Goal: Information Seeking & Learning: Learn about a topic

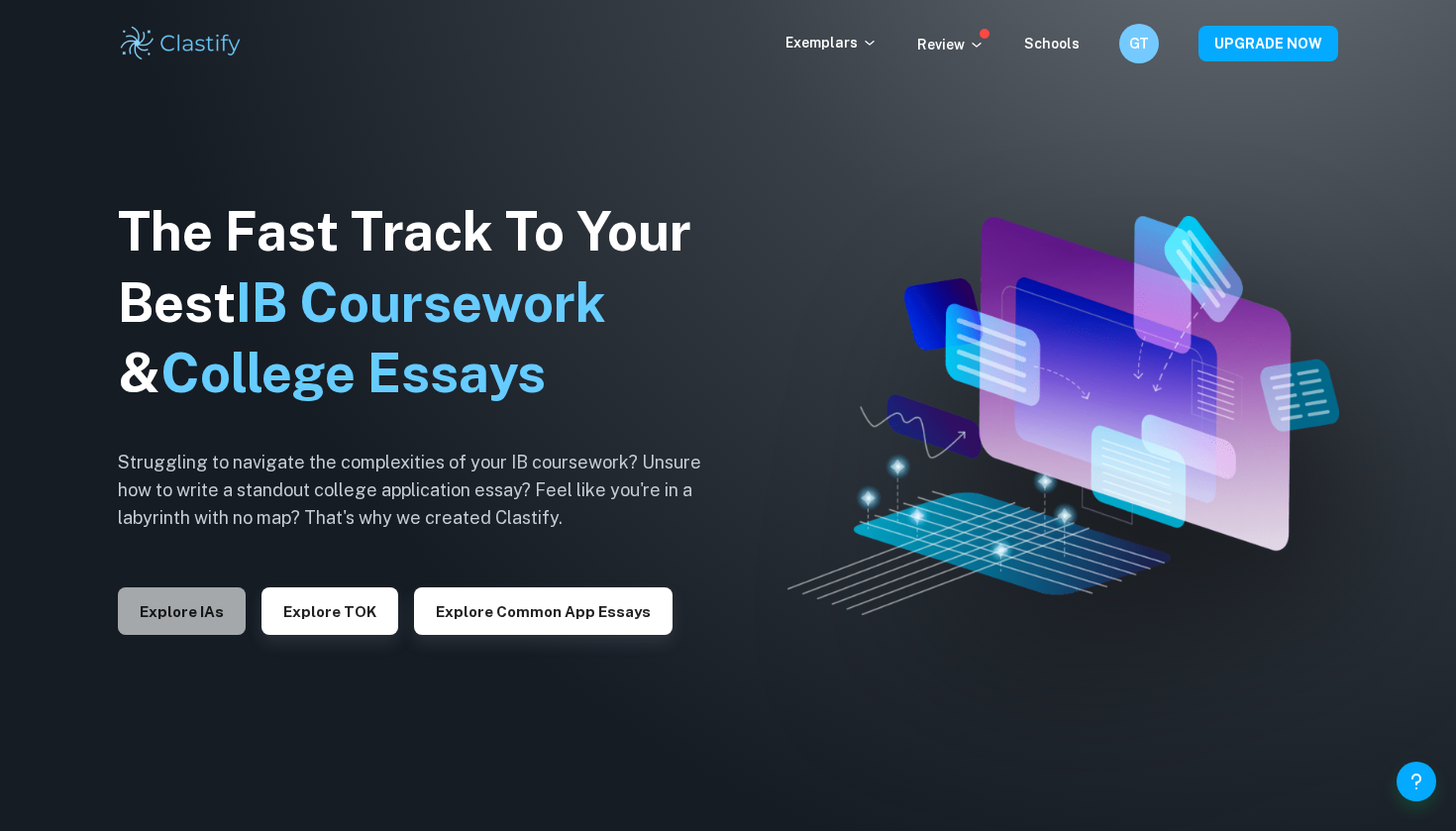
click at [218, 608] on button "Explore IAs" at bounding box center [182, 611] width 127 height 48
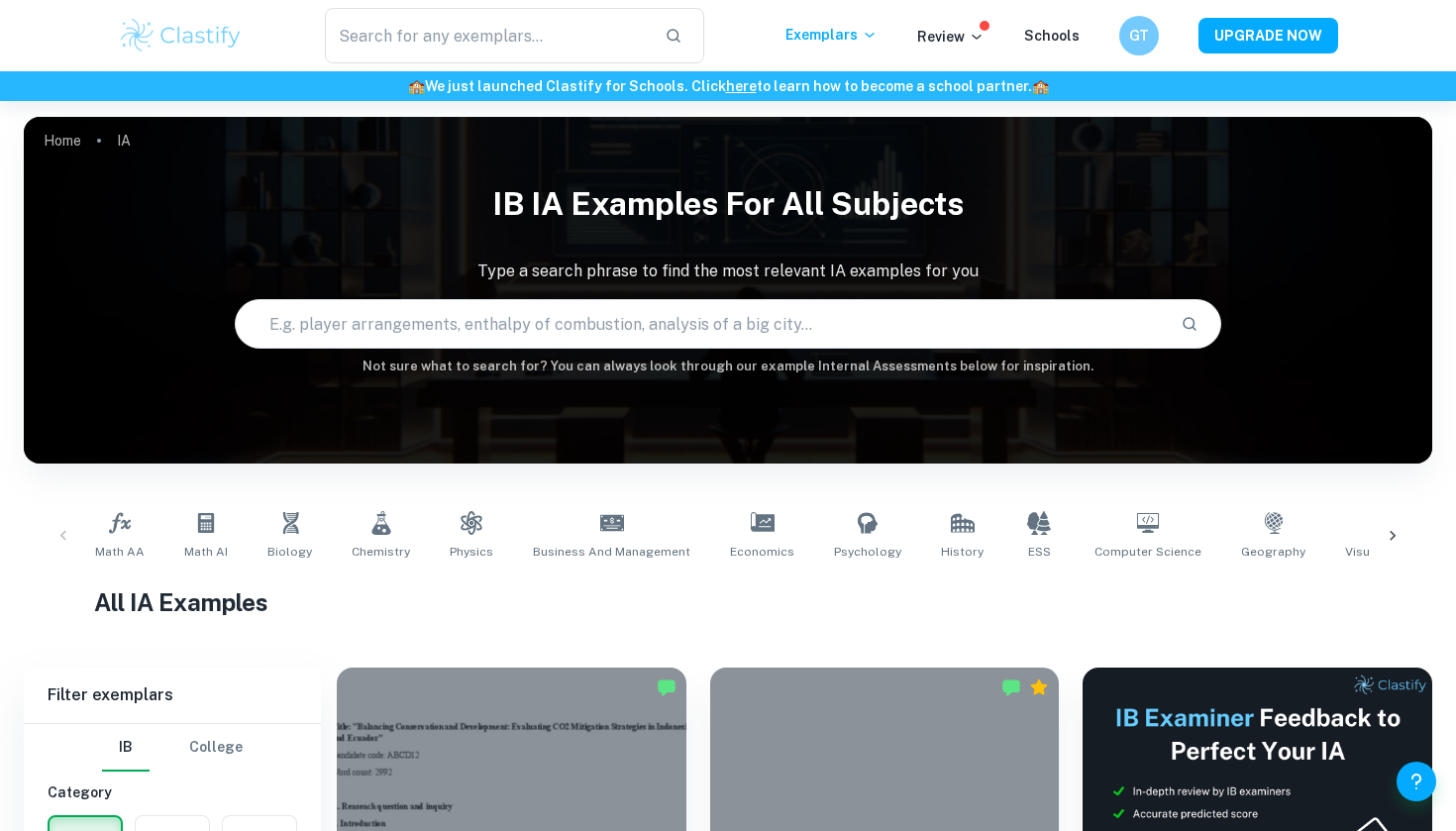
click at [376, 344] on input "text" at bounding box center [699, 324] width 928 height 56
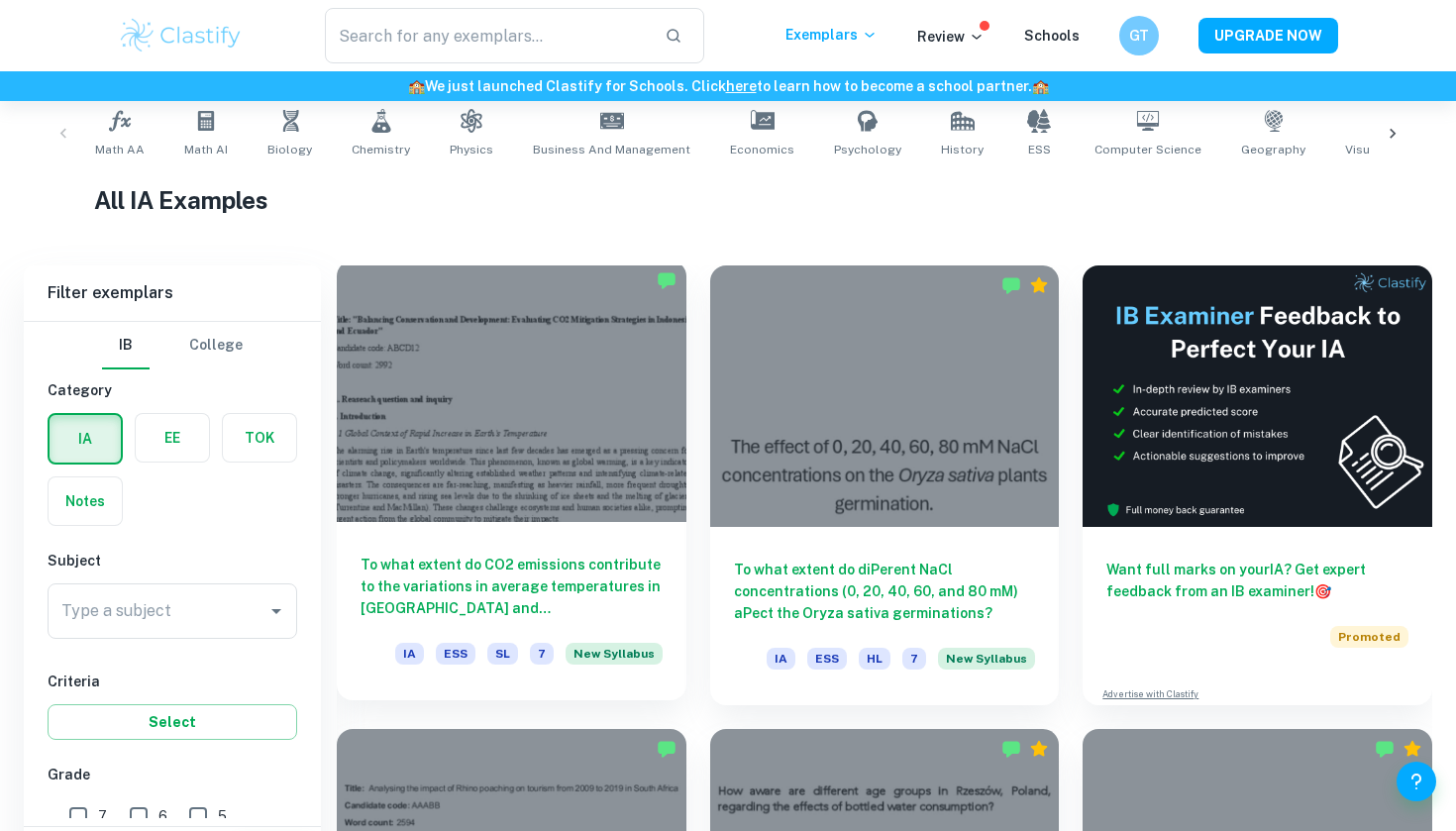
scroll to position [488, 0]
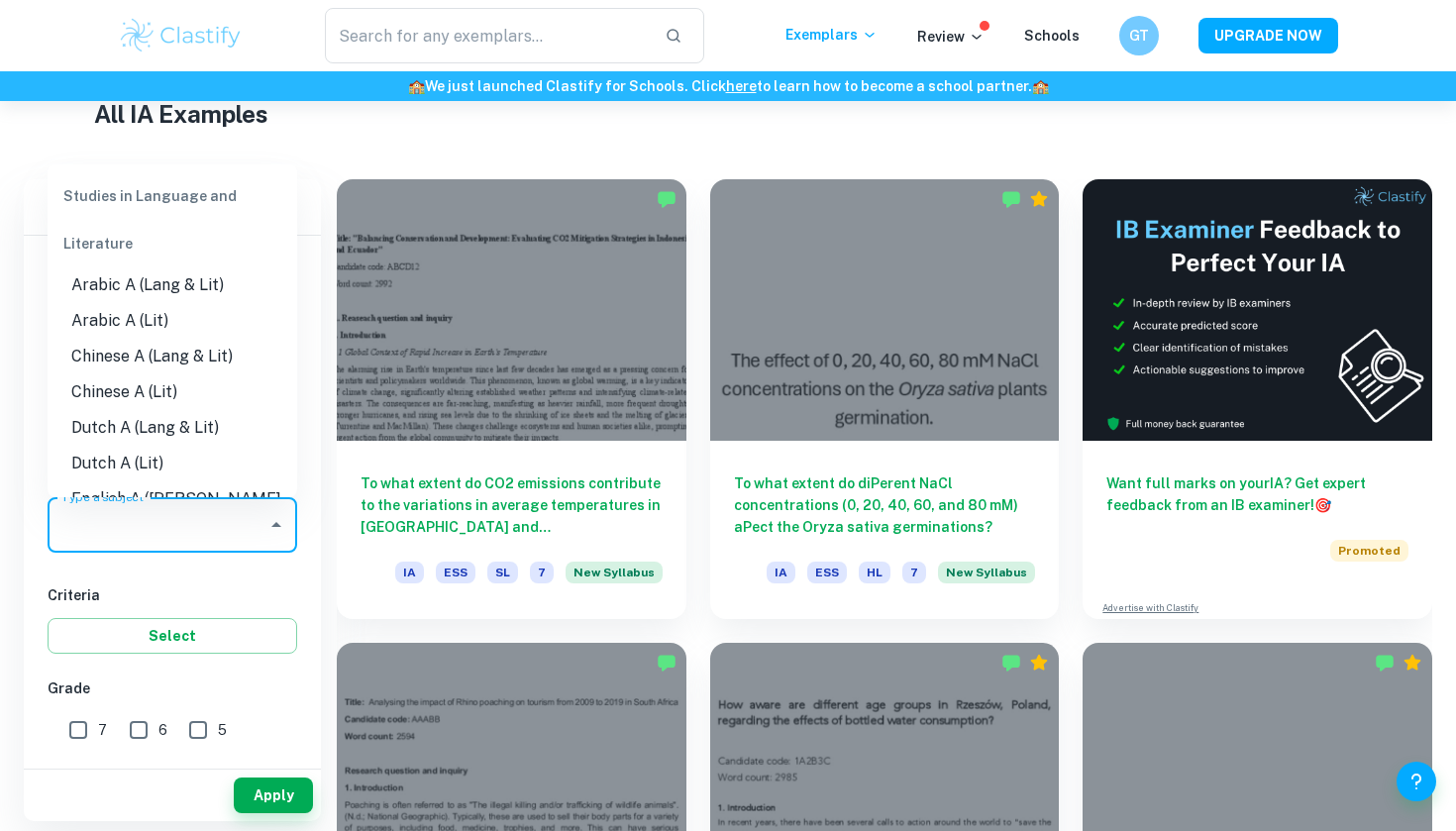
click at [184, 528] on input "Type a subject" at bounding box center [157, 525] width 202 height 38
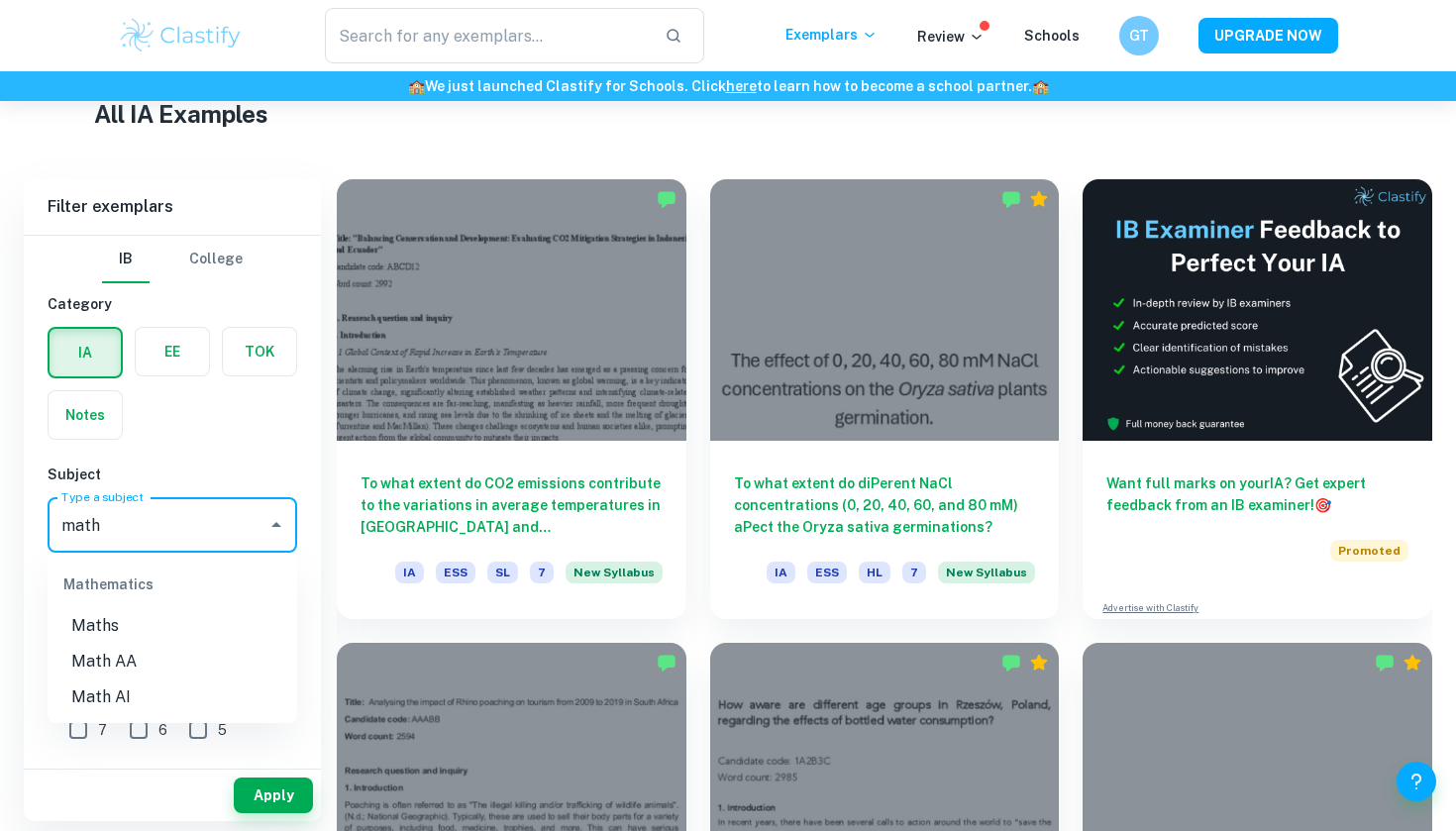
click at [180, 669] on li "Math AA" at bounding box center [172, 661] width 250 height 36
type input "Math AA"
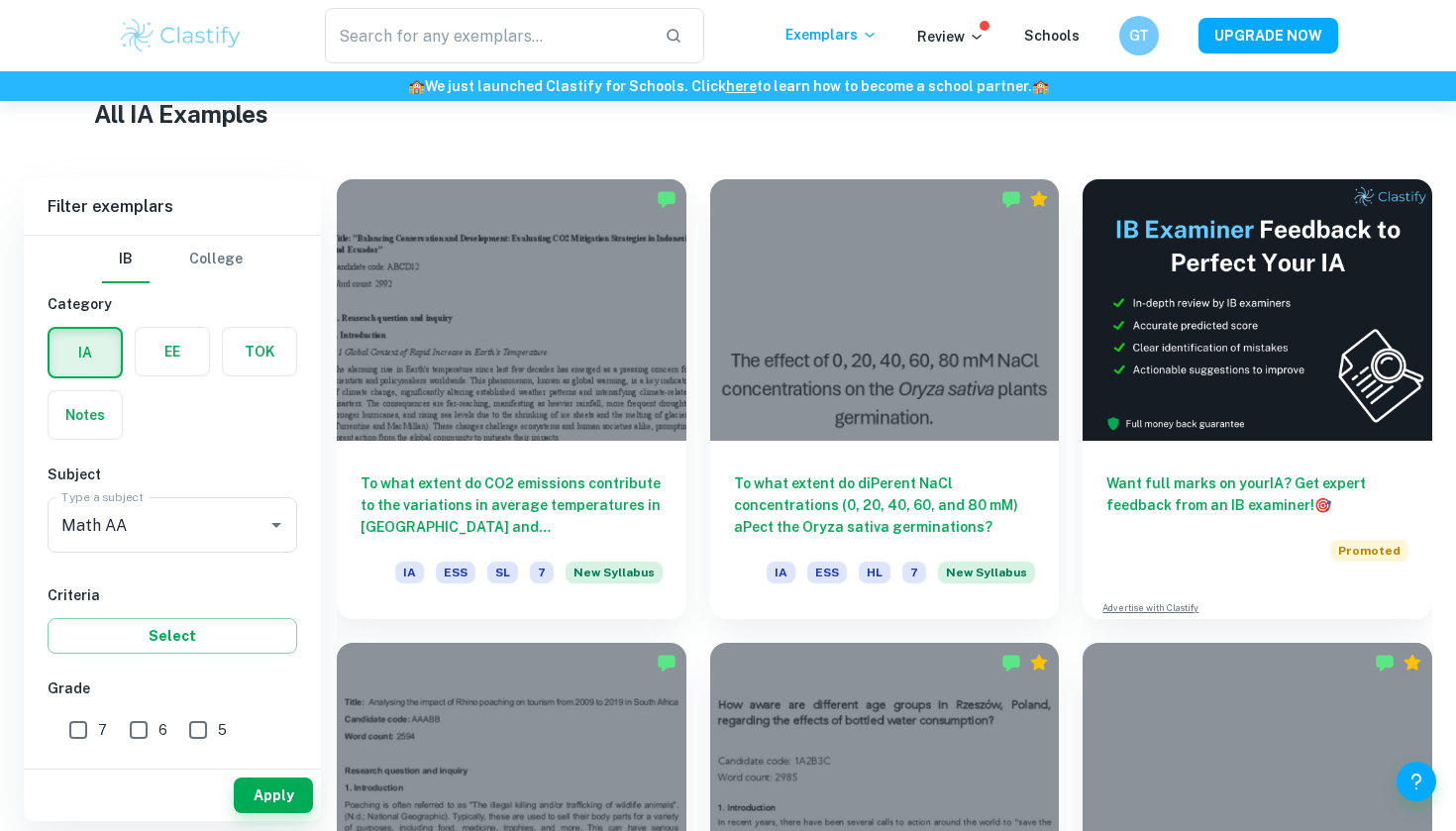
click at [209, 608] on div "Criteria Select" at bounding box center [172, 619] width 250 height 70
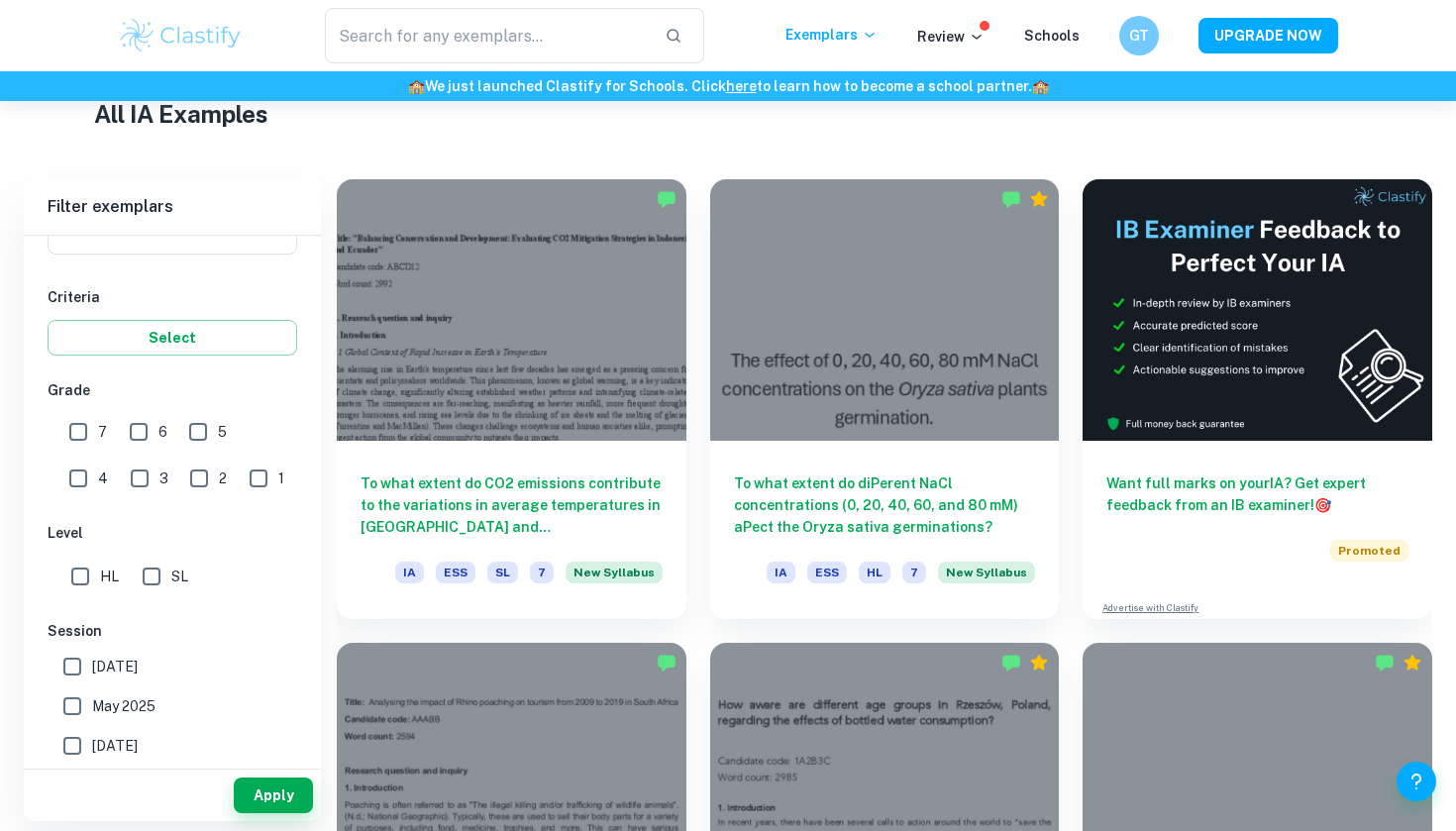
click at [76, 420] on input "7" at bounding box center [79, 431] width 40 height 40
checkbox input "true"
click at [85, 581] on input "HL" at bounding box center [81, 577] width 40 height 40
checkbox input "true"
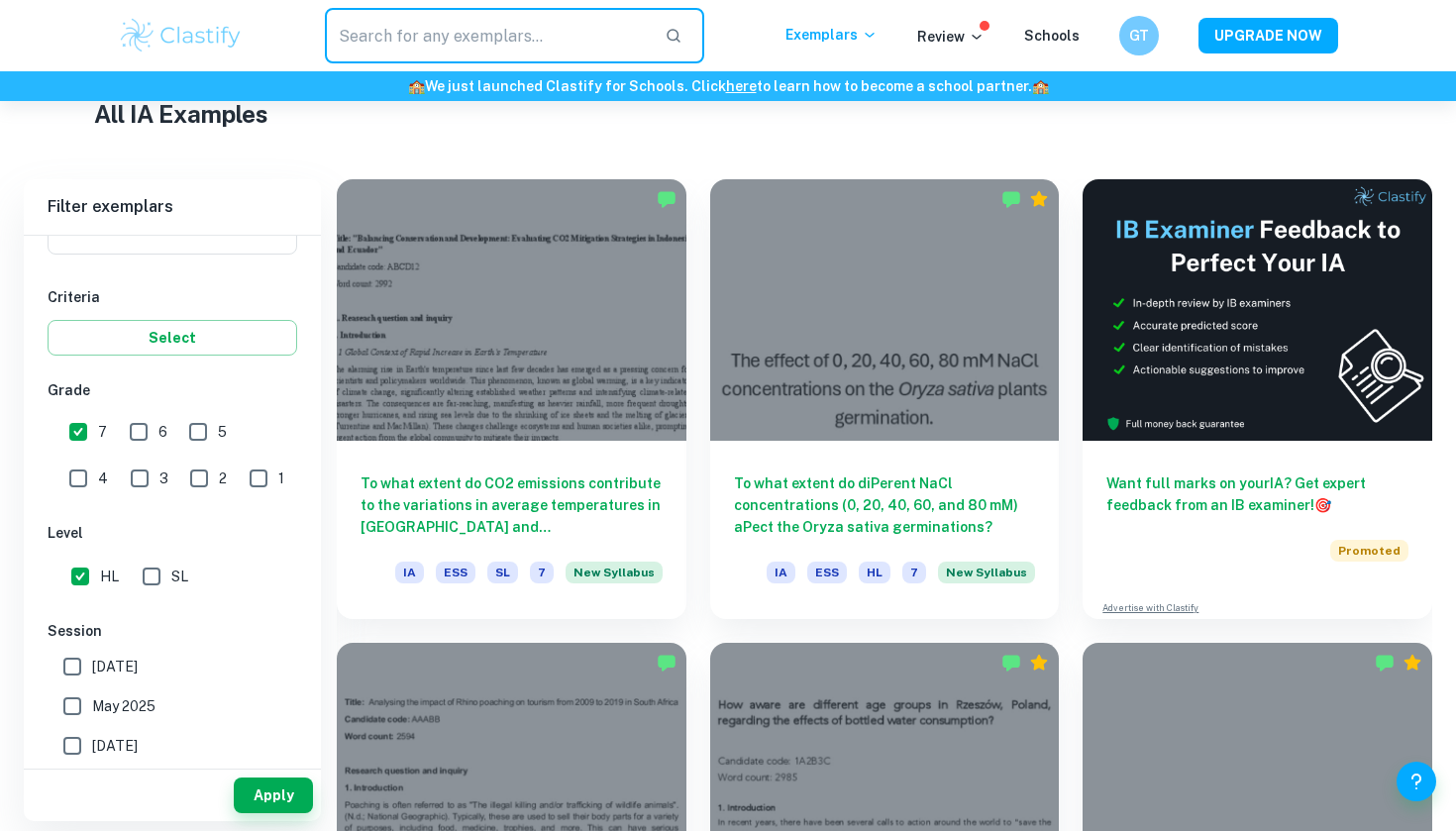
click at [433, 62] on input "text" at bounding box center [487, 36] width 324 height 56
type input "3d curves"
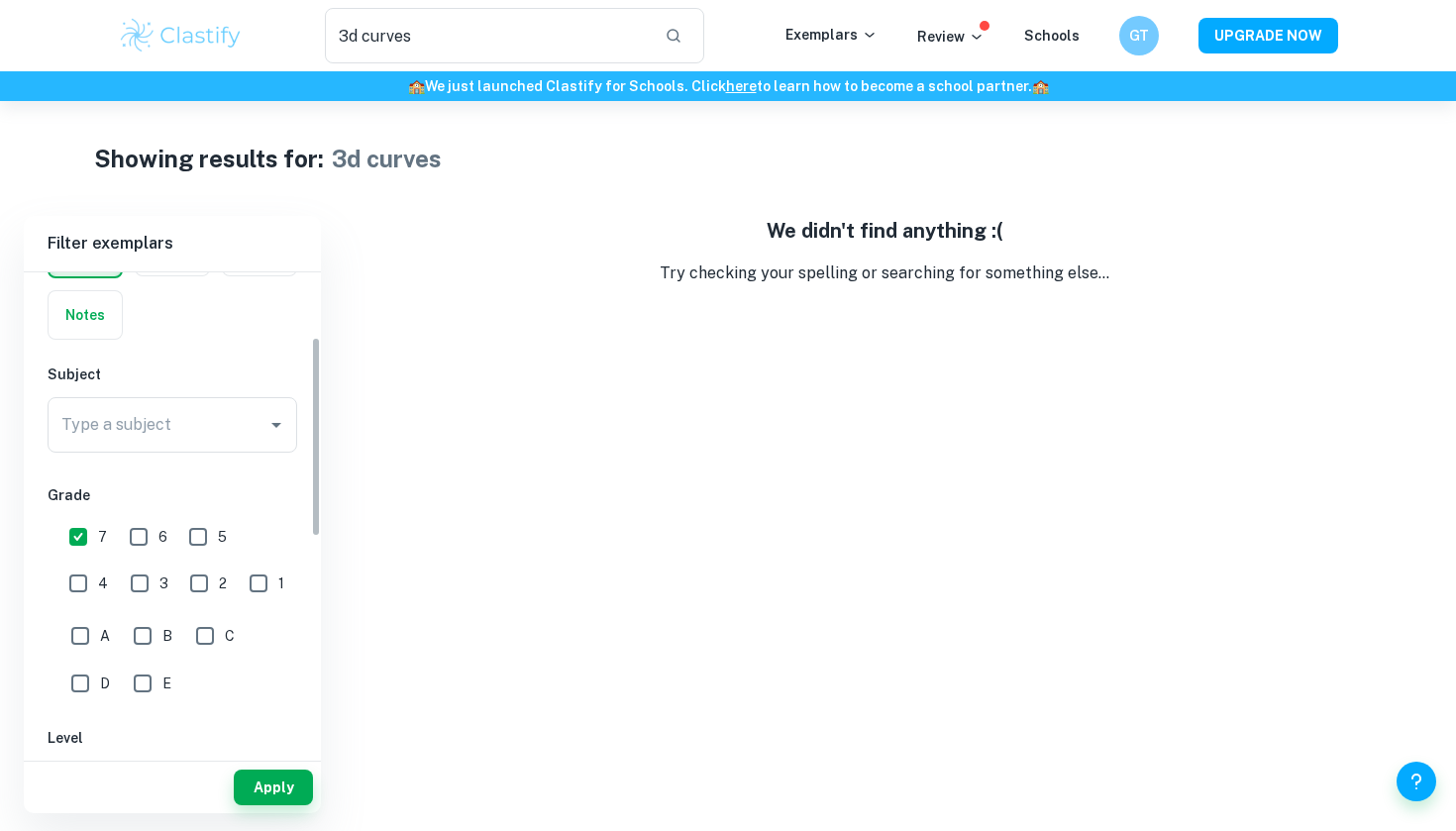
scroll to position [154, 0]
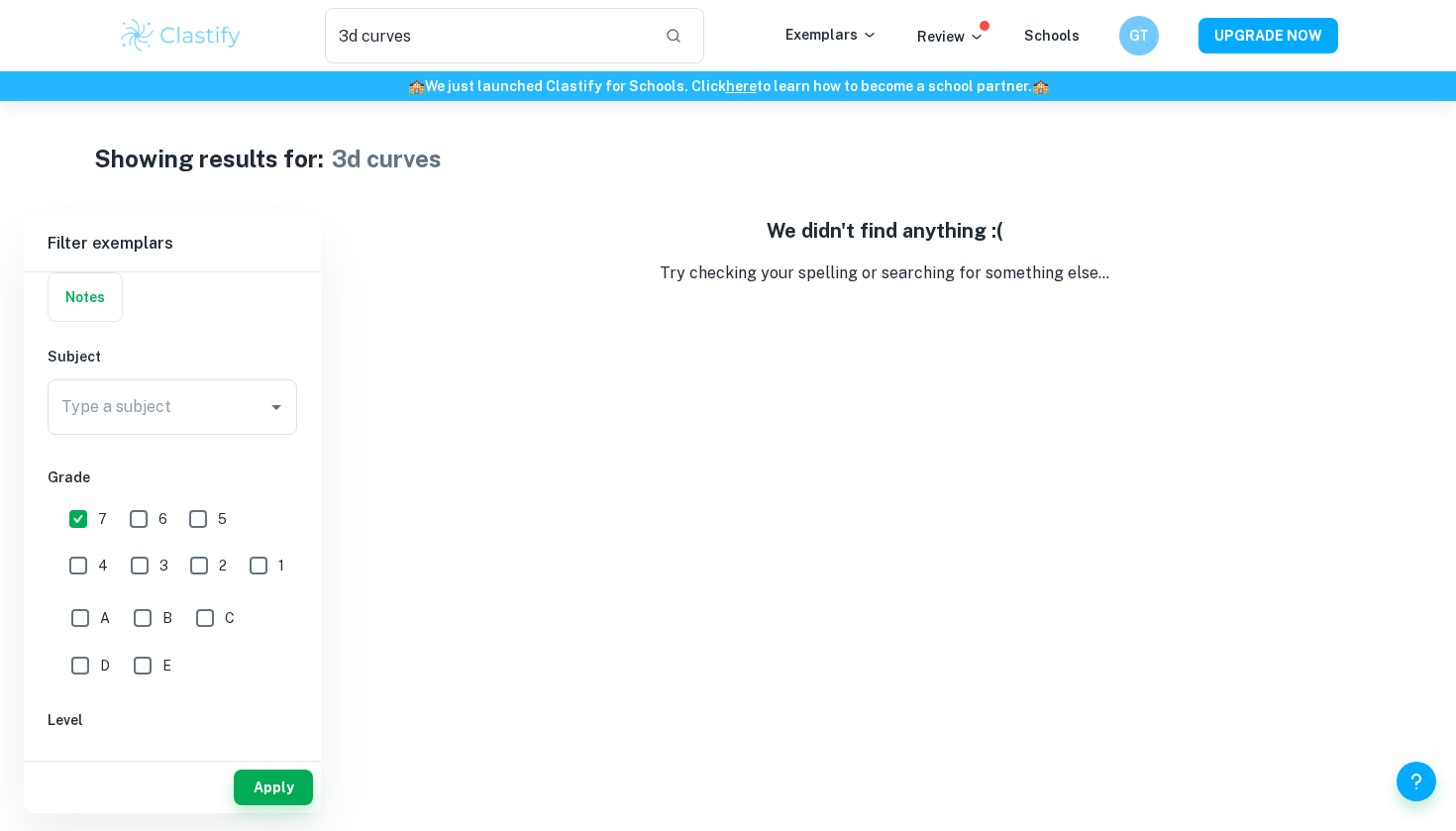
click at [80, 512] on input "7" at bounding box center [79, 519] width 40 height 40
checkbox input "false"
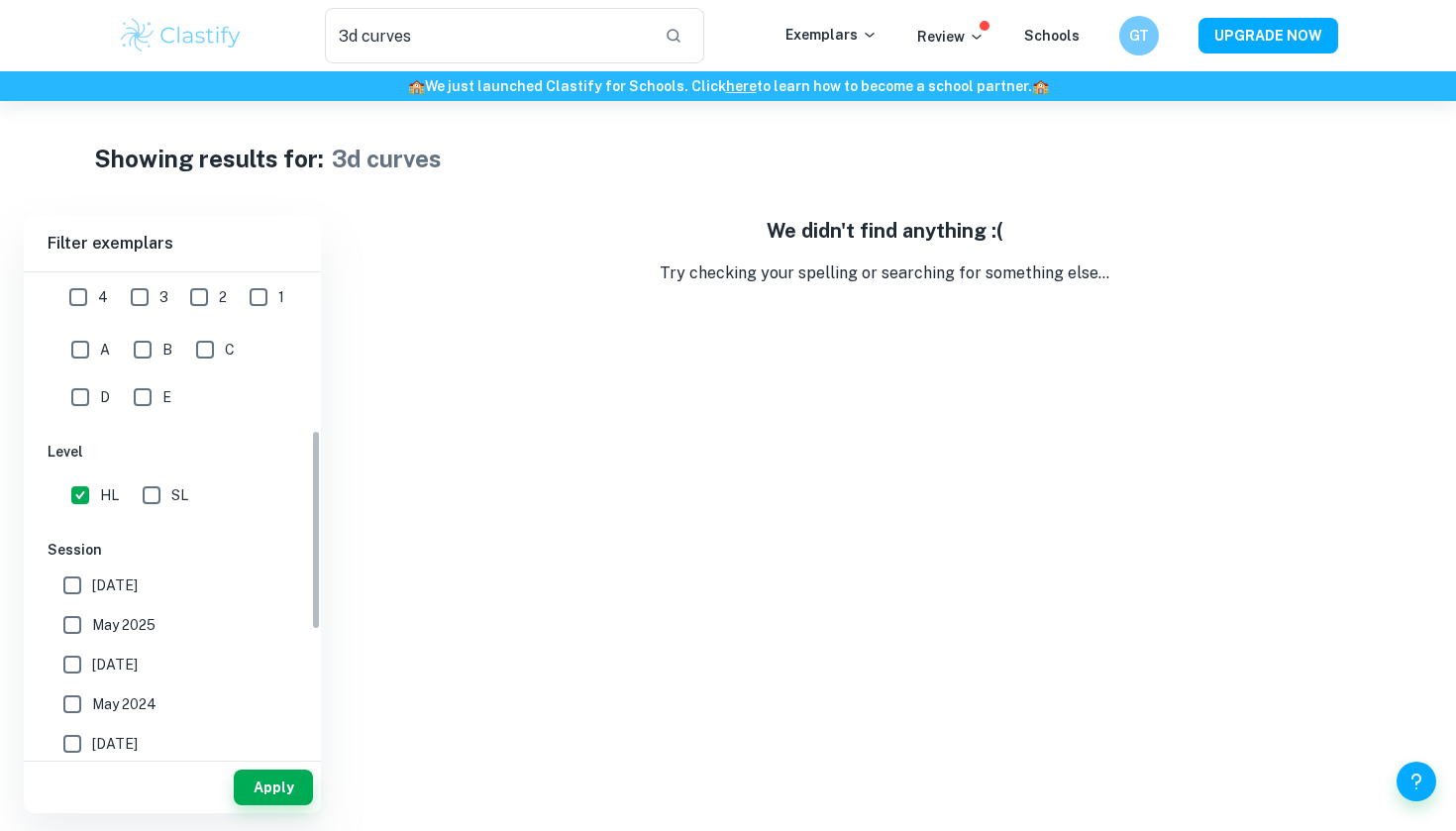
scroll to position [427, 0]
click at [78, 499] on input "HL" at bounding box center [81, 490] width 40 height 40
checkbox input "false"
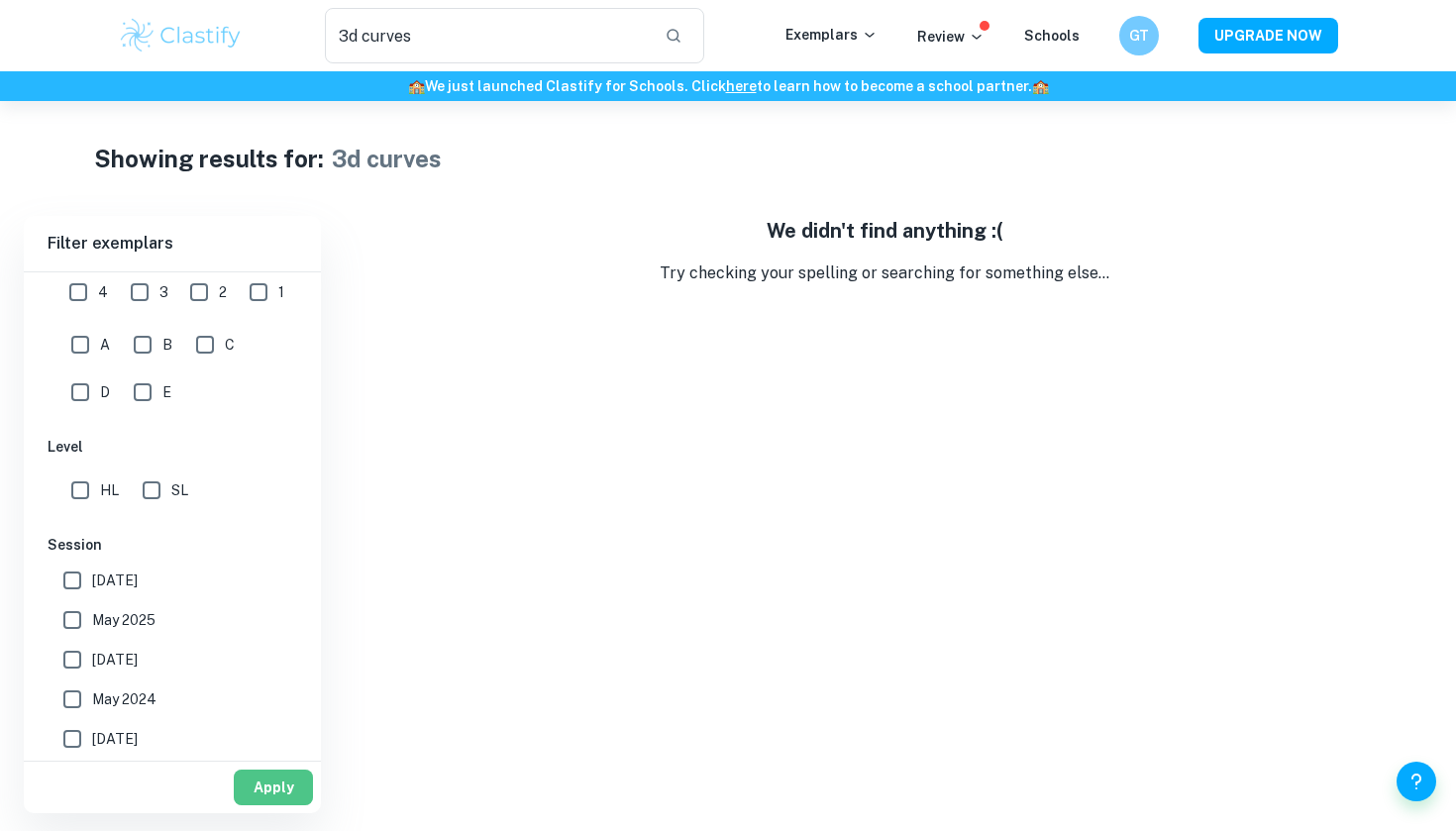
click at [270, 787] on button "Apply" at bounding box center [273, 787] width 80 height 36
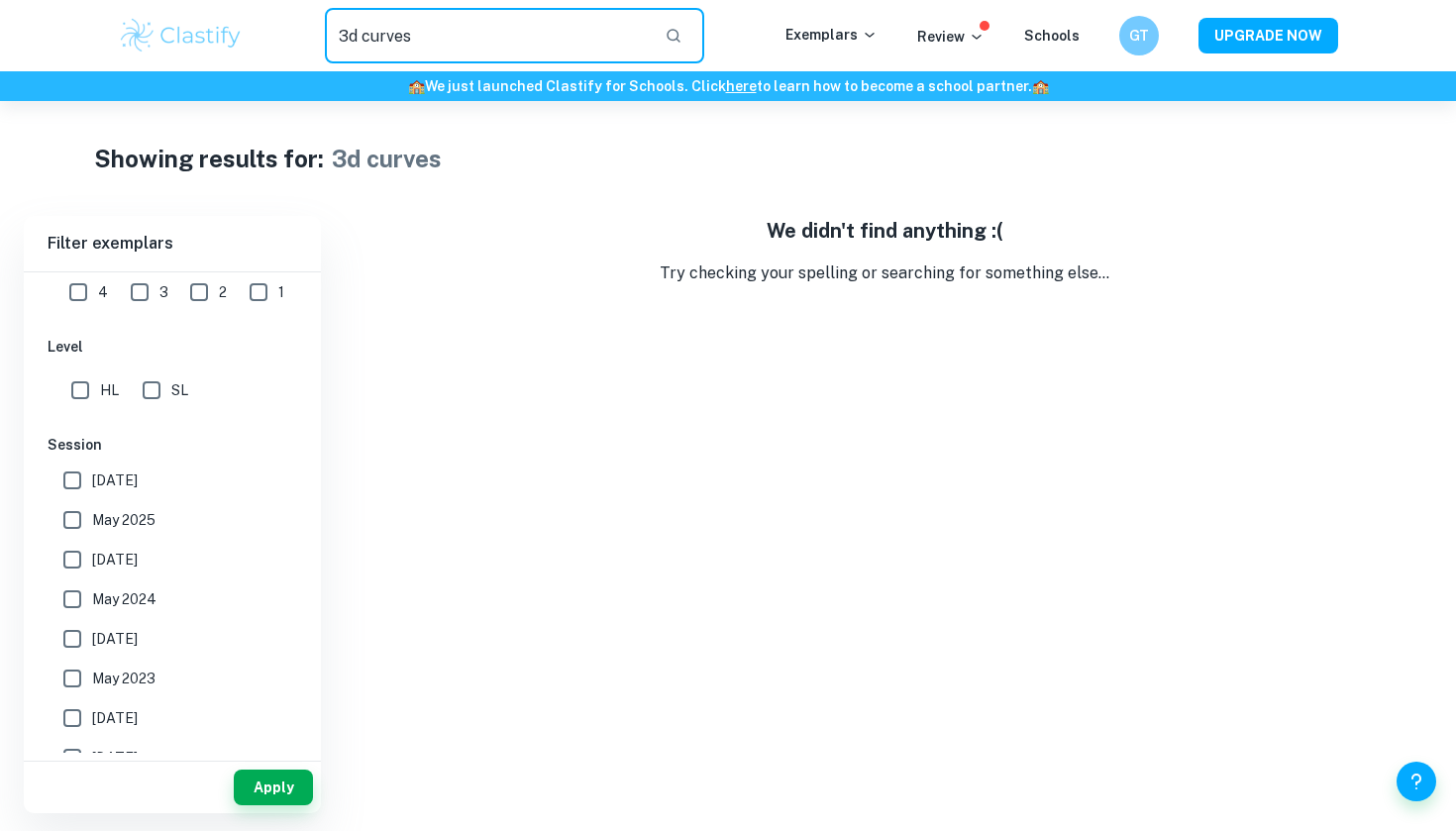
drag, startPoint x: 362, startPoint y: 42, endPoint x: 462, endPoint y: 35, distance: 100.2
click at [462, 35] on input "3d curves" at bounding box center [487, 36] width 324 height 56
type input "3d"
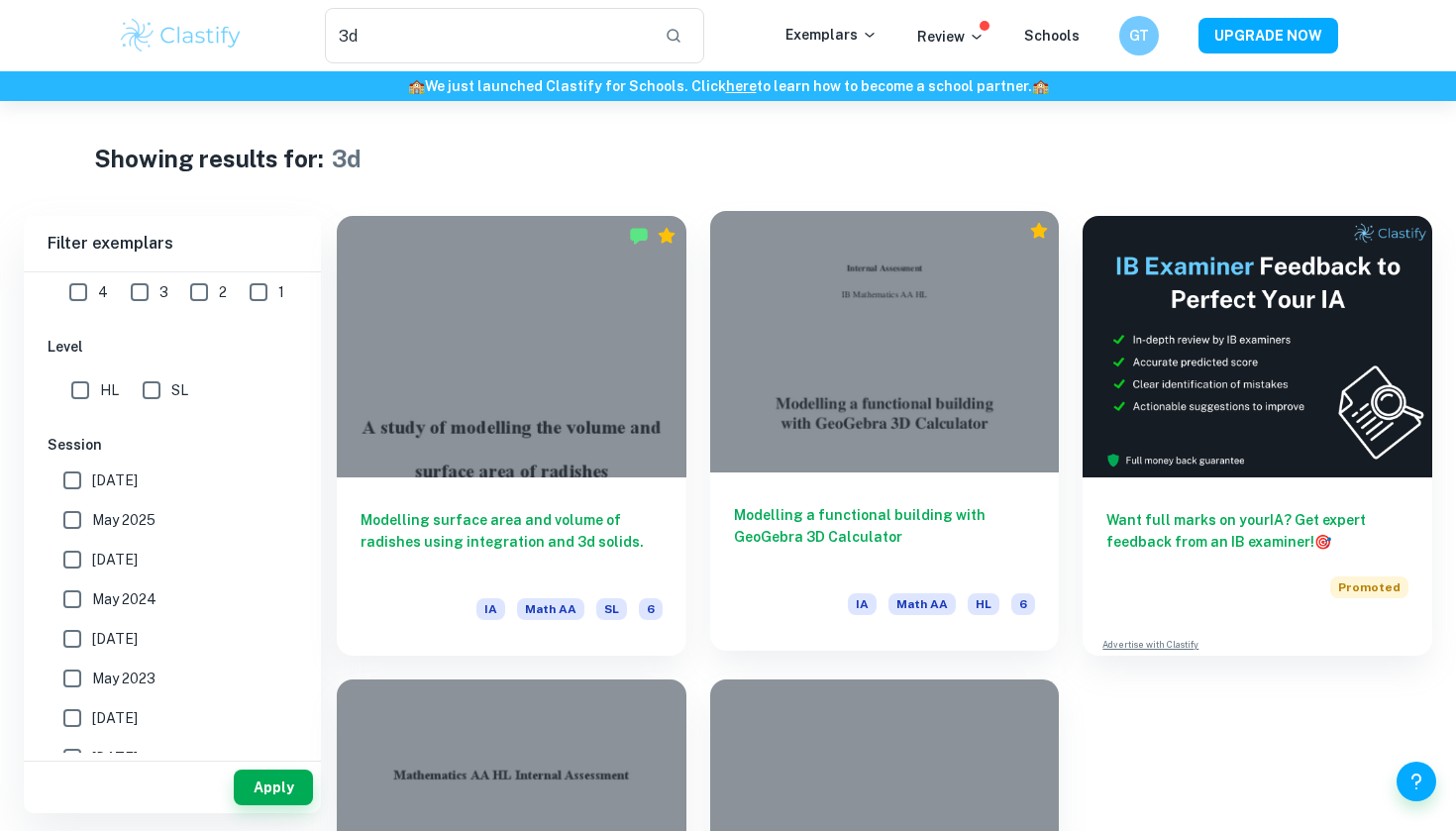
click at [814, 473] on div "Modelling a functional building with GeoGebra 3D Calculator IA Math AA HL 6" at bounding box center [885, 561] width 350 height 178
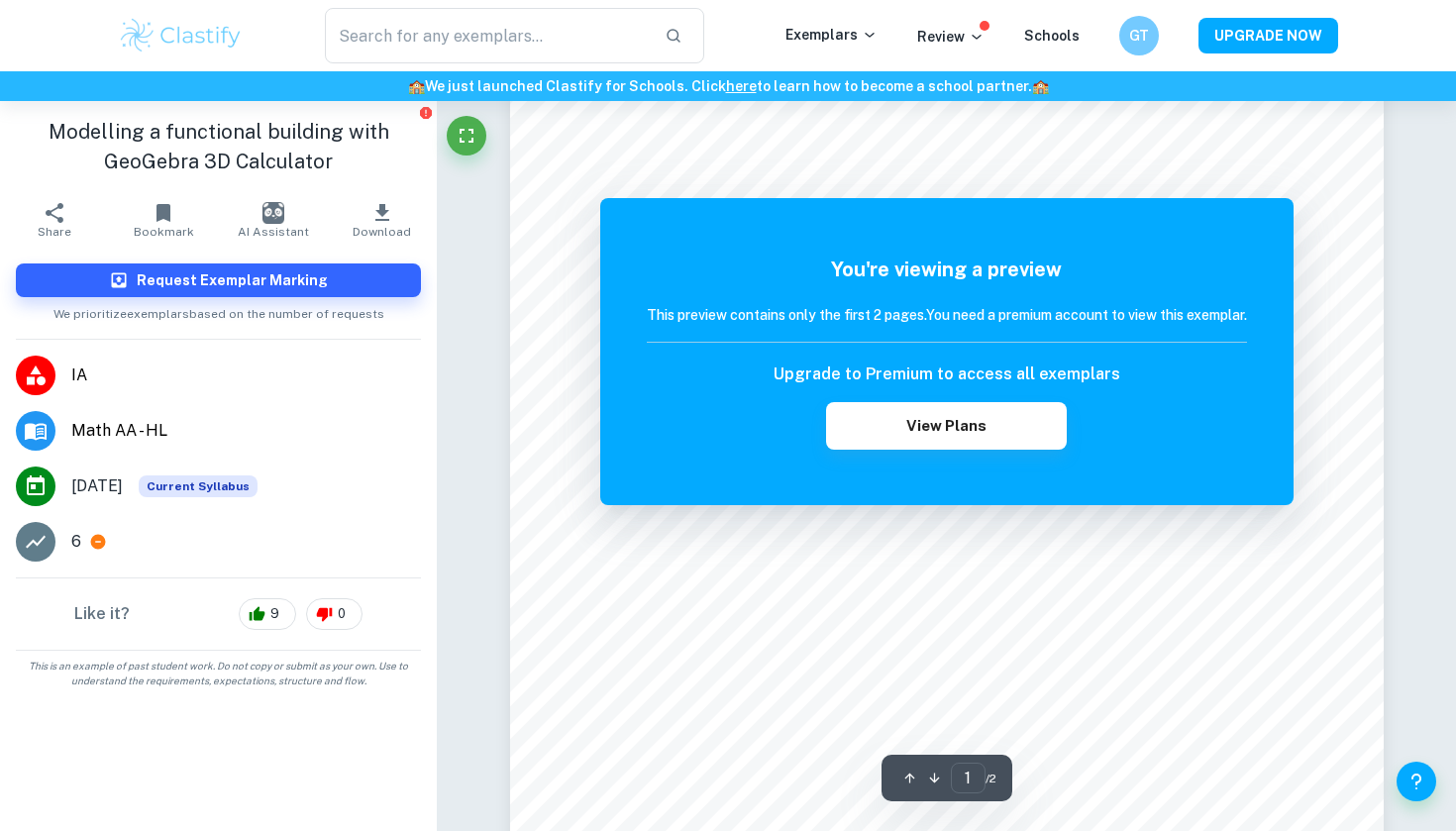
scroll to position [300, 0]
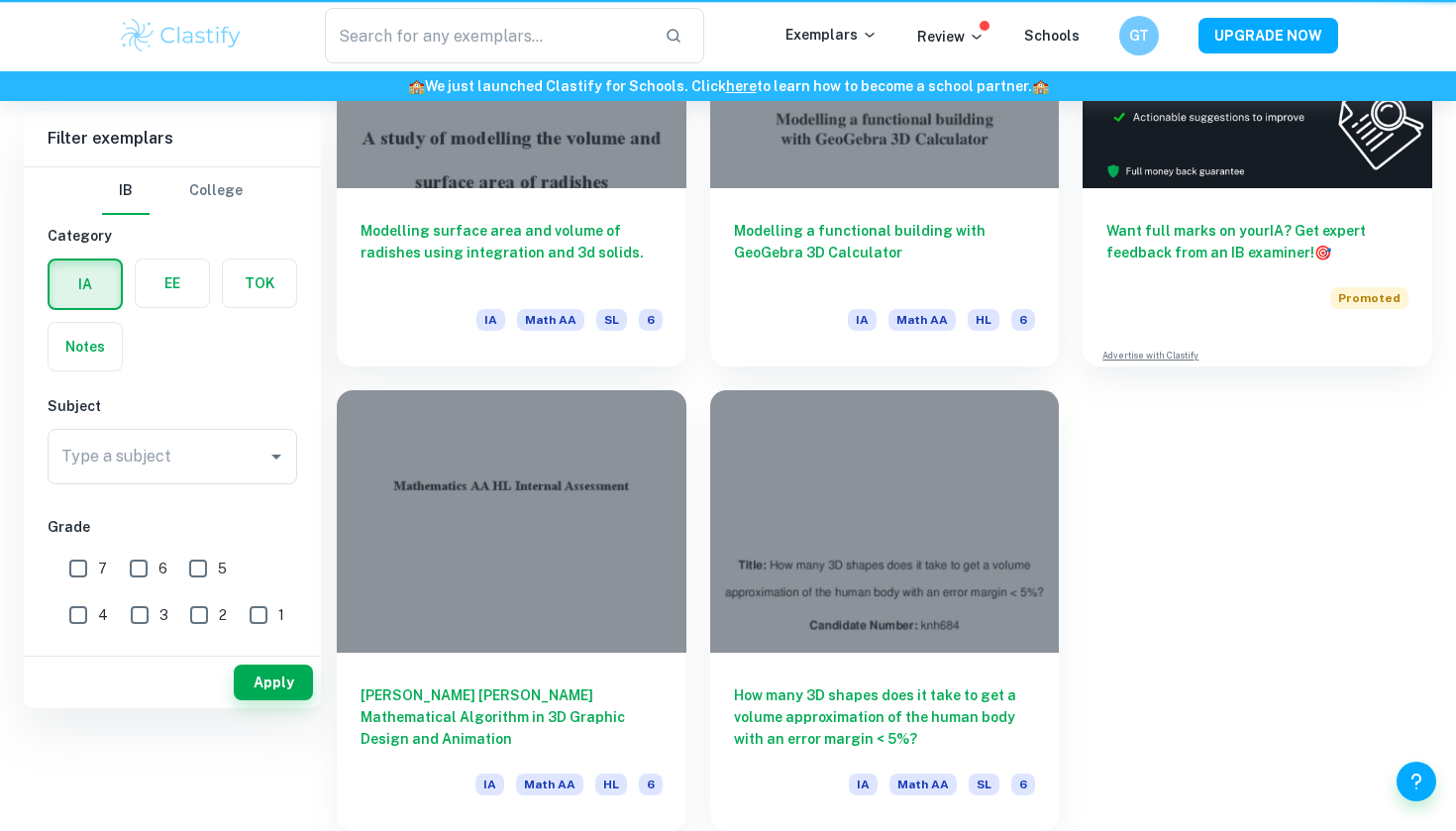
type input "3d"
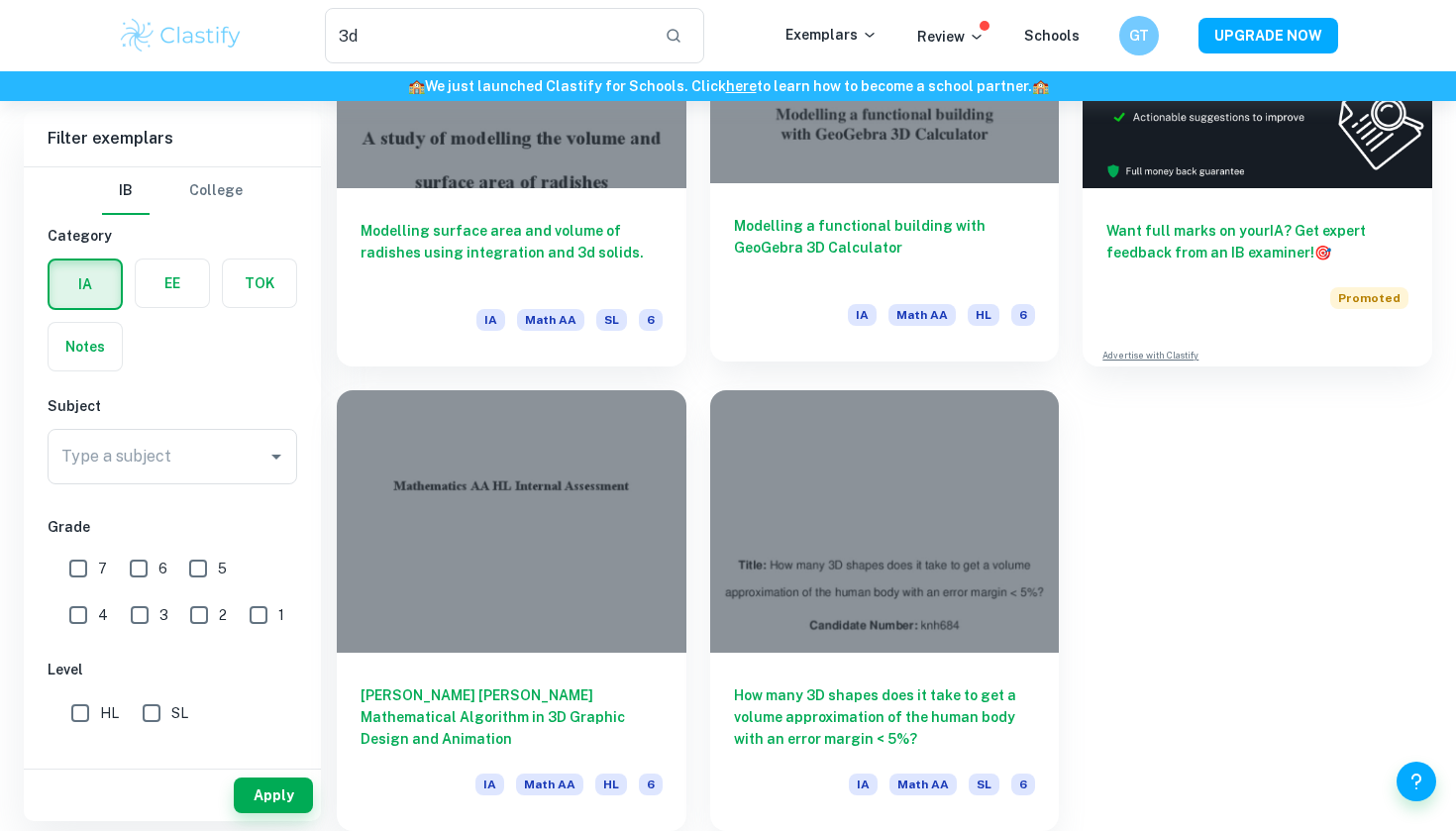
scroll to position [289, 0]
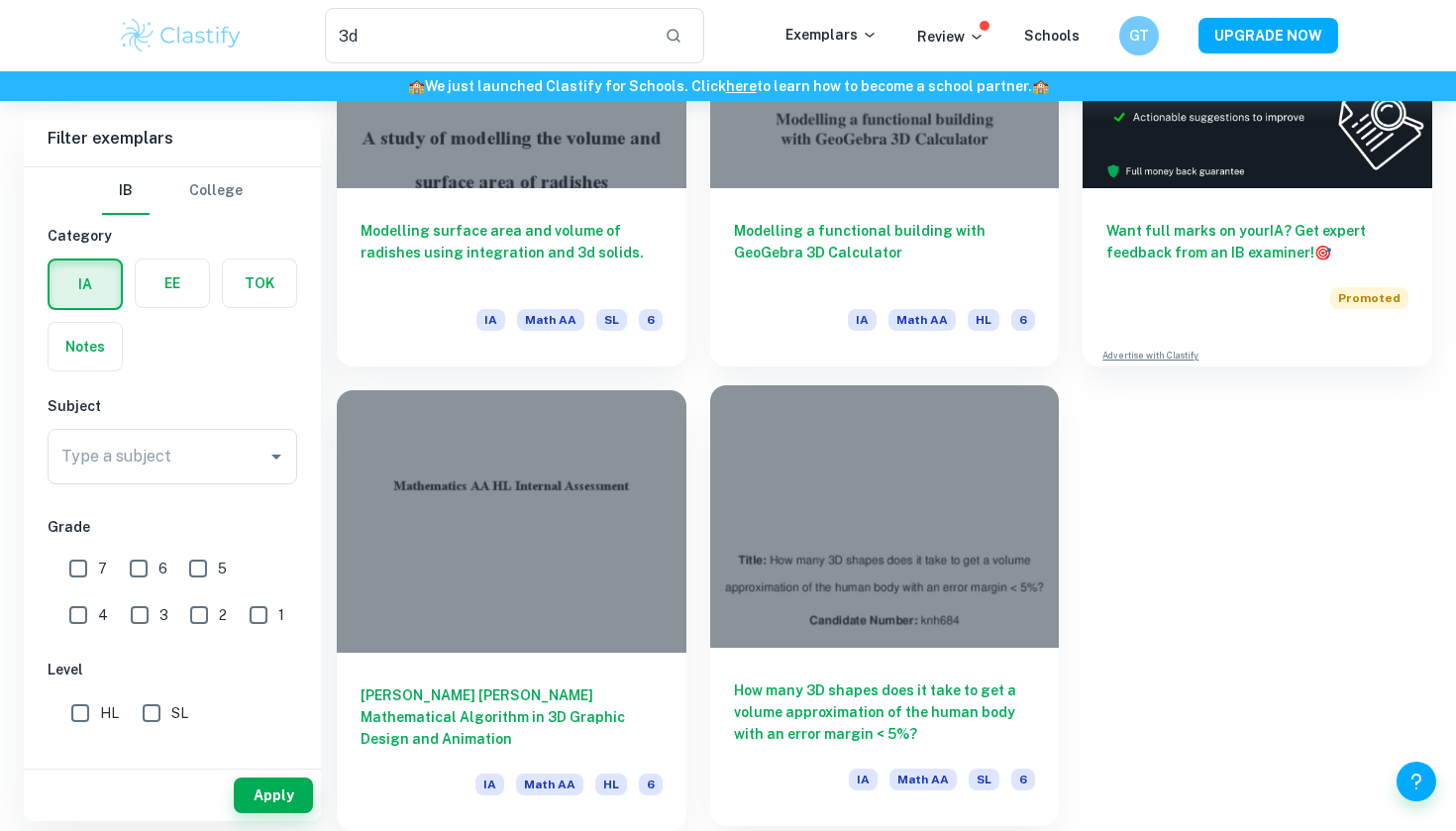
click at [866, 688] on h6 "How many 3D shapes does it take to get a volume approximation of the human body…" at bounding box center [885, 712] width 302 height 66
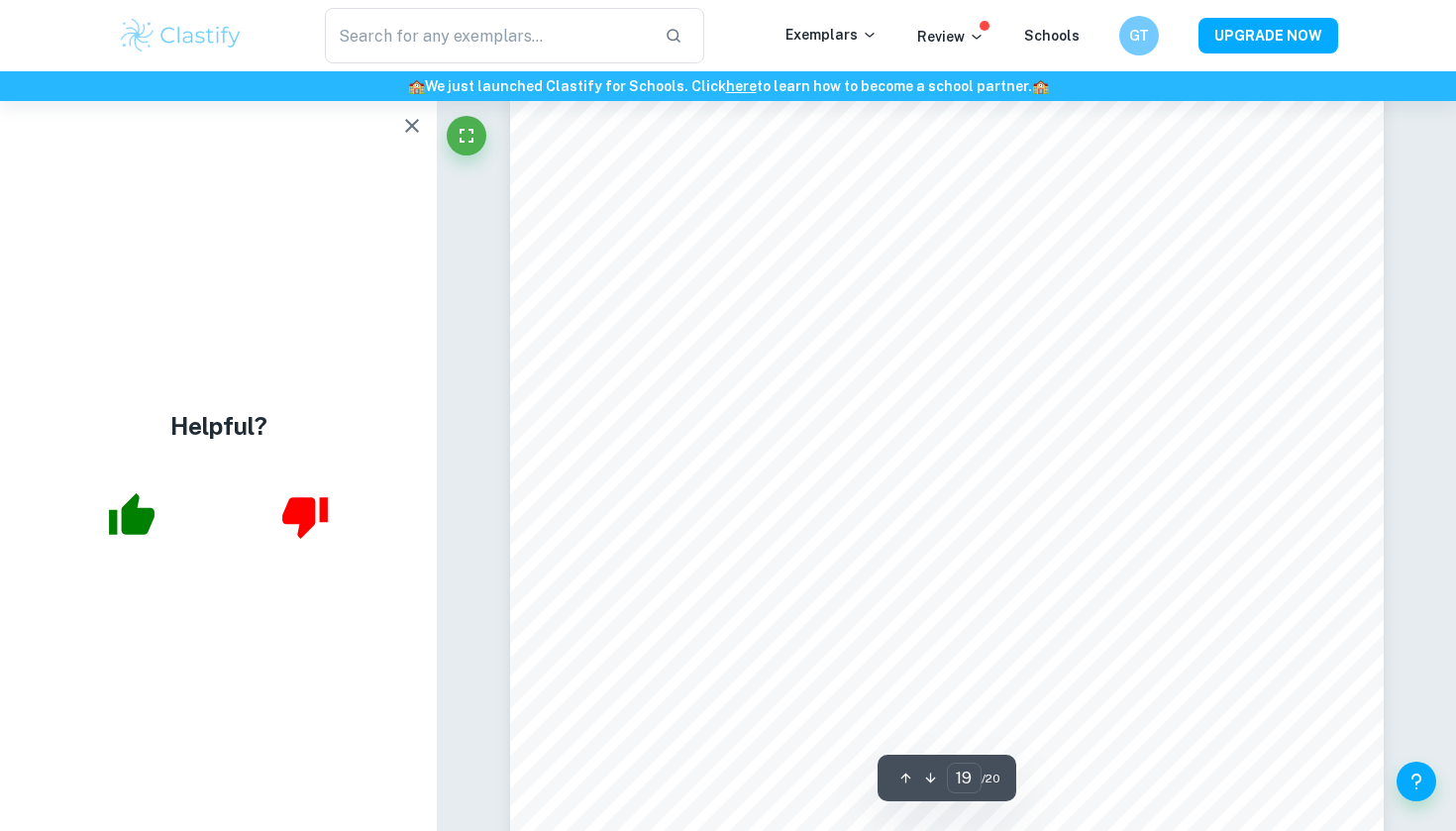
scroll to position [21357, 0]
type input "20"
